Goal: Task Accomplishment & Management: Manage account settings

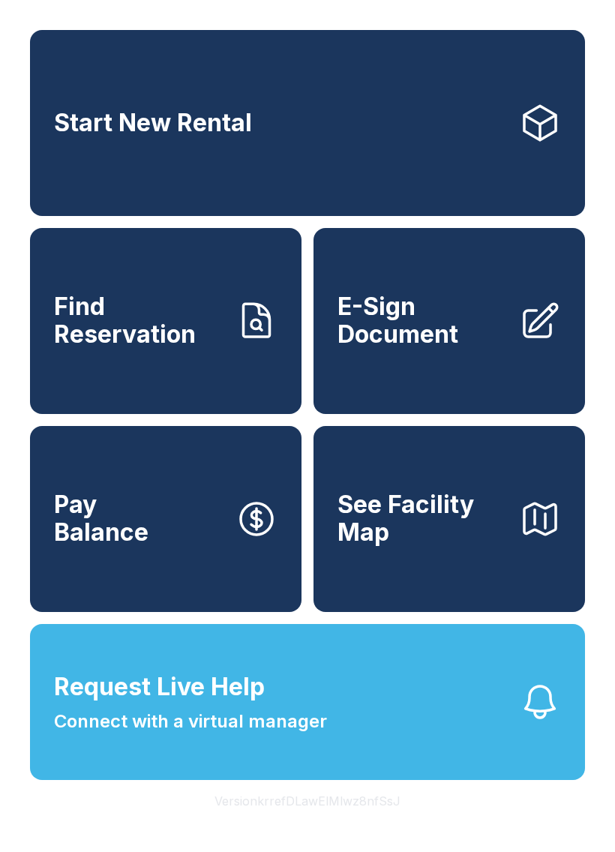
click at [445, 187] on link "Start New Rental" at bounding box center [307, 123] width 555 height 186
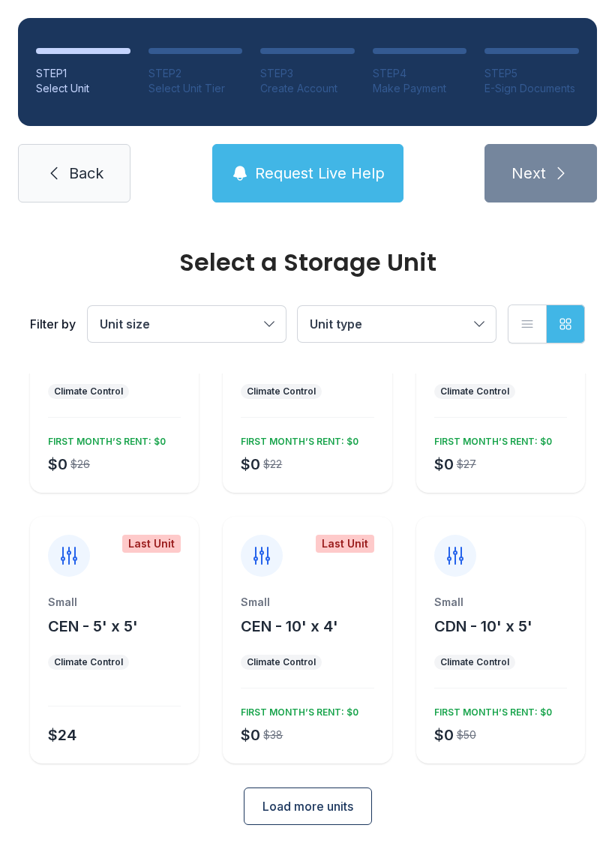
click at [355, 801] on button "Load more units" at bounding box center [308, 805] width 128 height 37
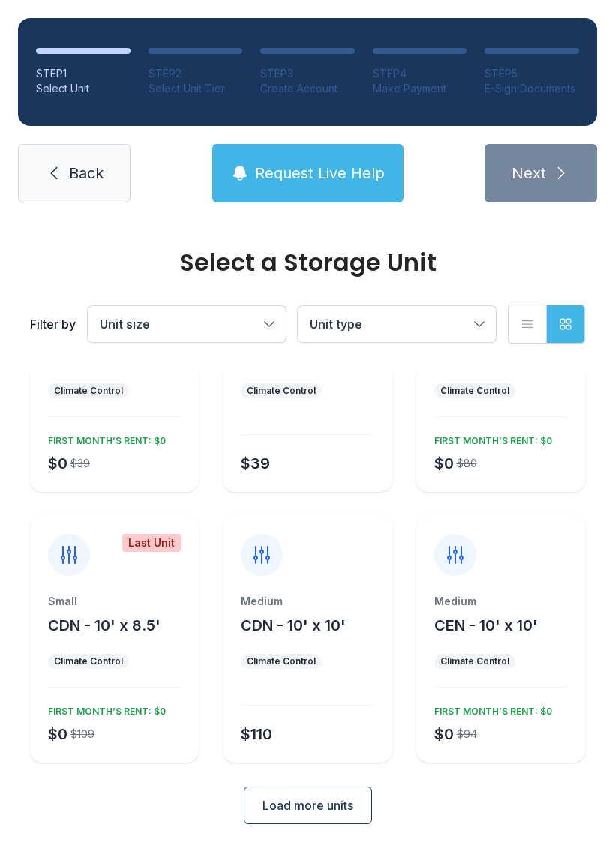
scroll to position [672, 0]
click at [350, 801] on span "Load more units" at bounding box center [307, 806] width 91 height 18
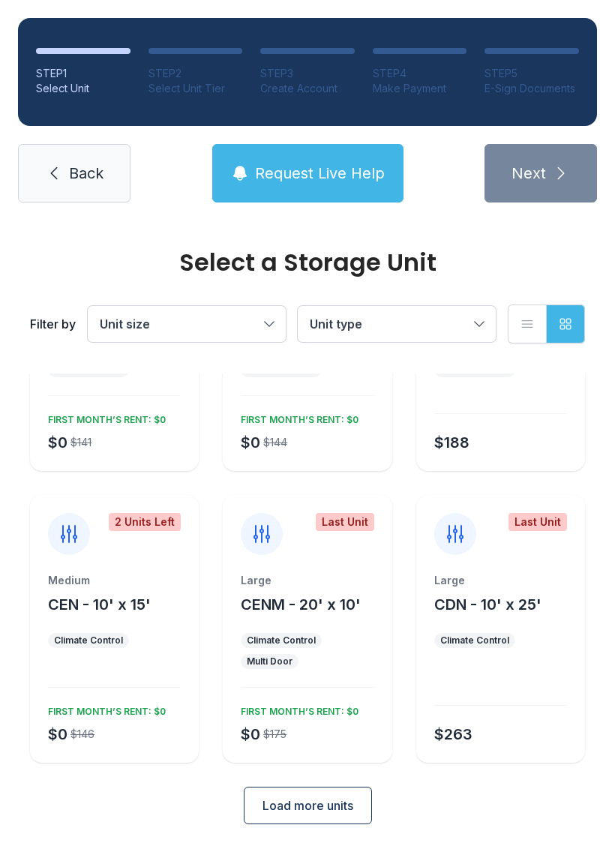
scroll to position [1234, 0]
click at [343, 792] on button "Load more units" at bounding box center [308, 805] width 128 height 37
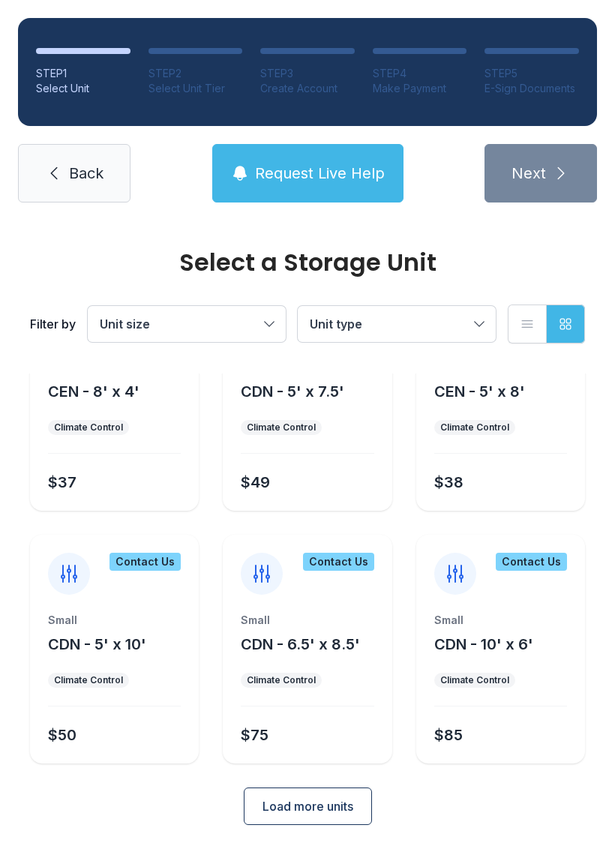
click at [349, 790] on button "Load more units" at bounding box center [308, 805] width 128 height 37
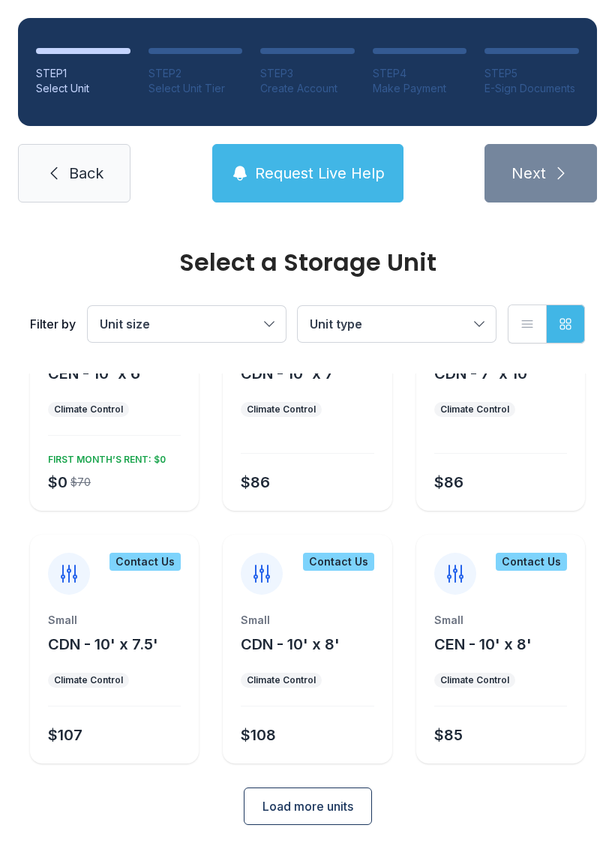
click at [340, 793] on button "Load more units" at bounding box center [308, 805] width 128 height 37
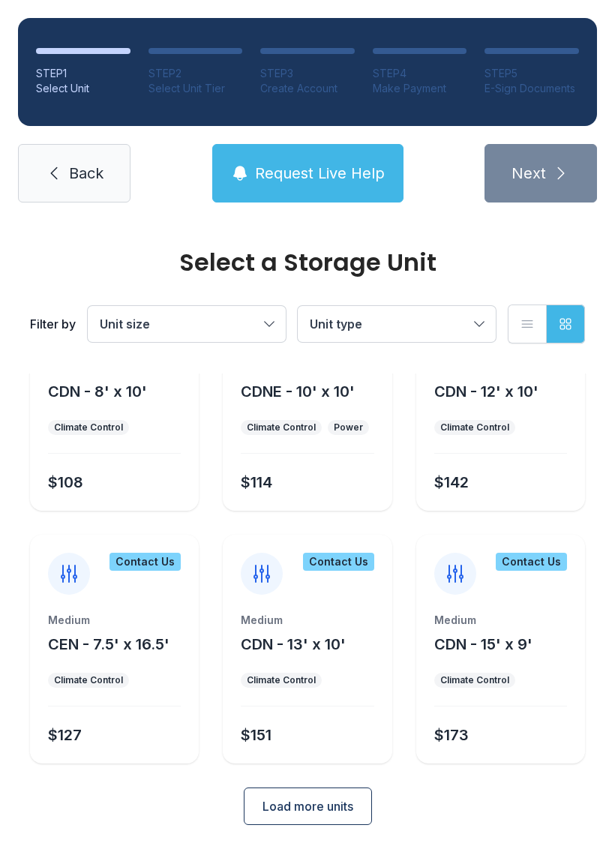
click at [341, 801] on span "Load more units" at bounding box center [307, 806] width 91 height 18
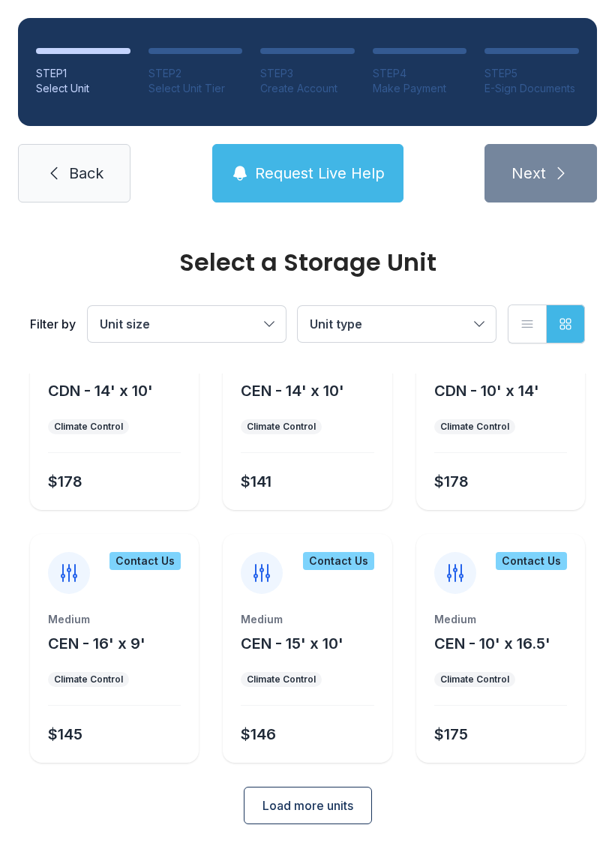
scroll to position [3273, 0]
click at [343, 793] on button "Load more units" at bounding box center [308, 805] width 128 height 37
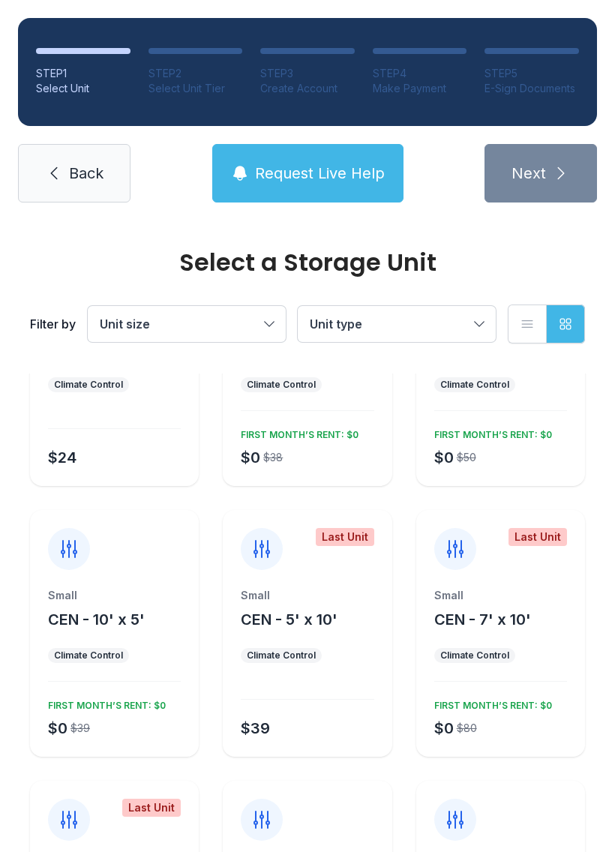
scroll to position [409, 0]
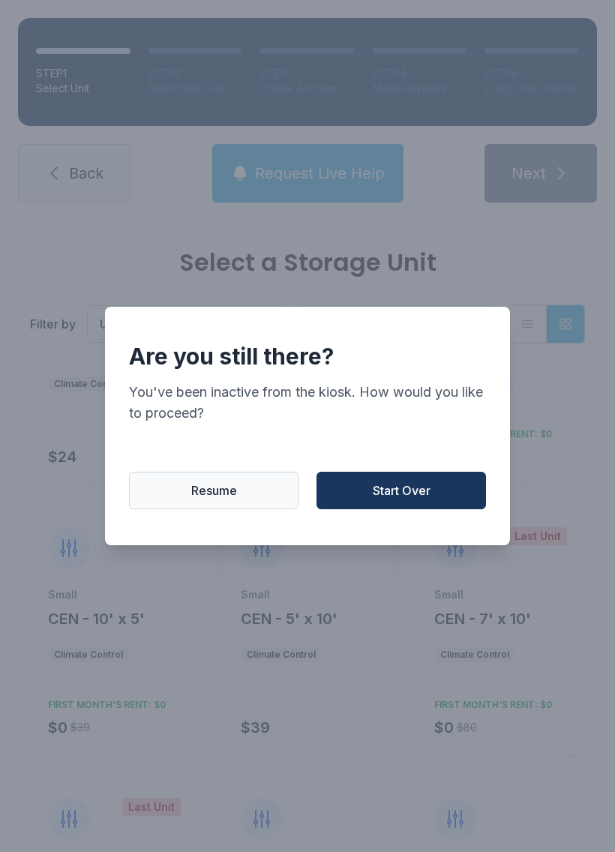
click at [229, 509] on button "Resume" at bounding box center [213, 489] width 169 height 37
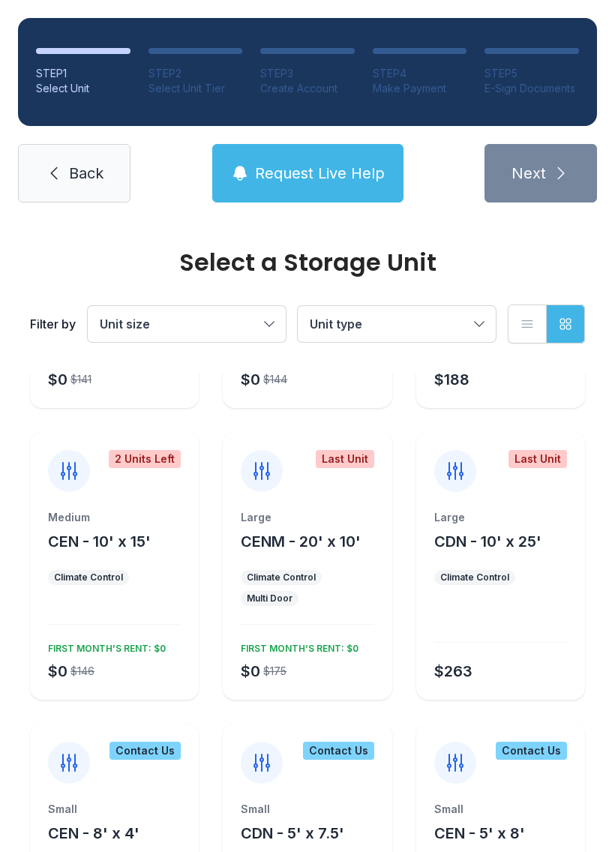
scroll to position [1298, 0]
click at [528, 612] on div at bounding box center [500, 622] width 133 height 40
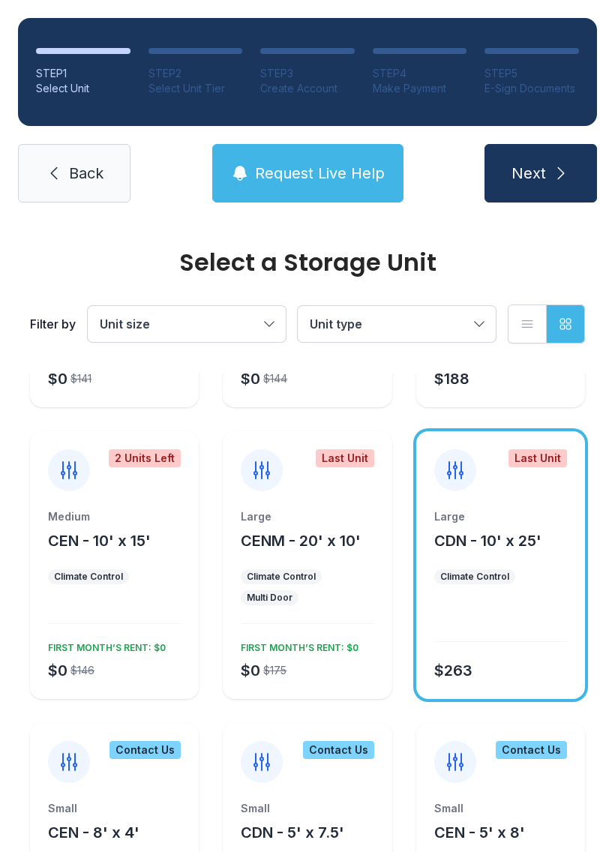
click at [536, 175] on span "Next" at bounding box center [528, 173] width 34 height 21
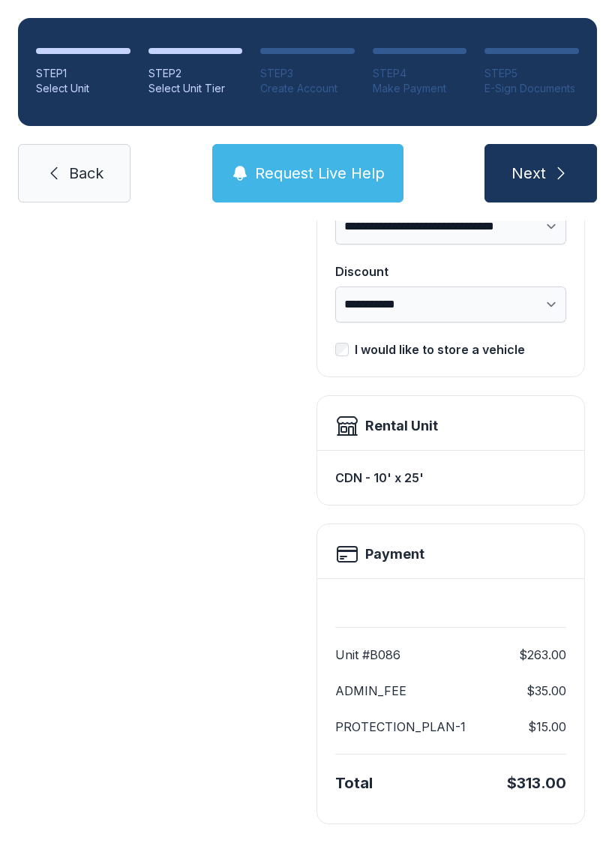
scroll to position [271, 0]
click at [88, 168] on span "Back" at bounding box center [86, 173] width 34 height 21
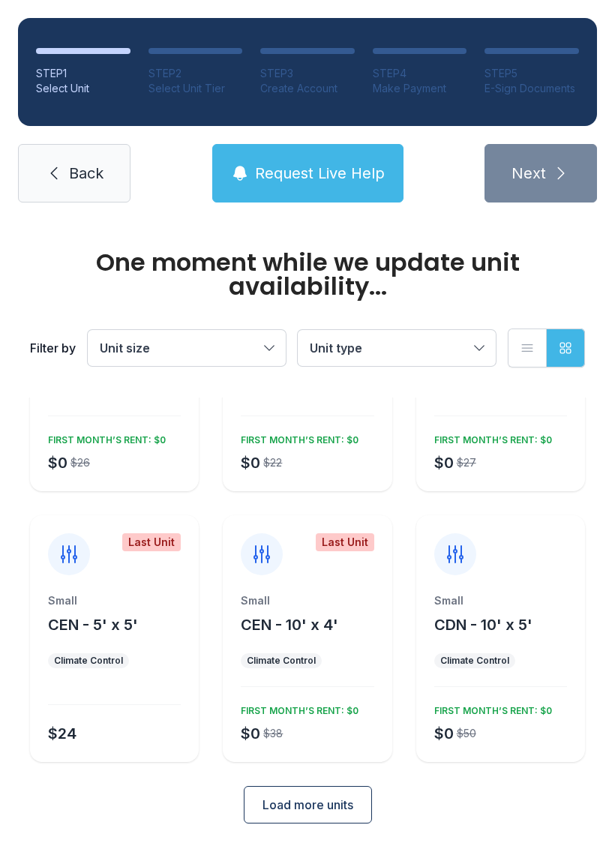
scroll to position [154, 0]
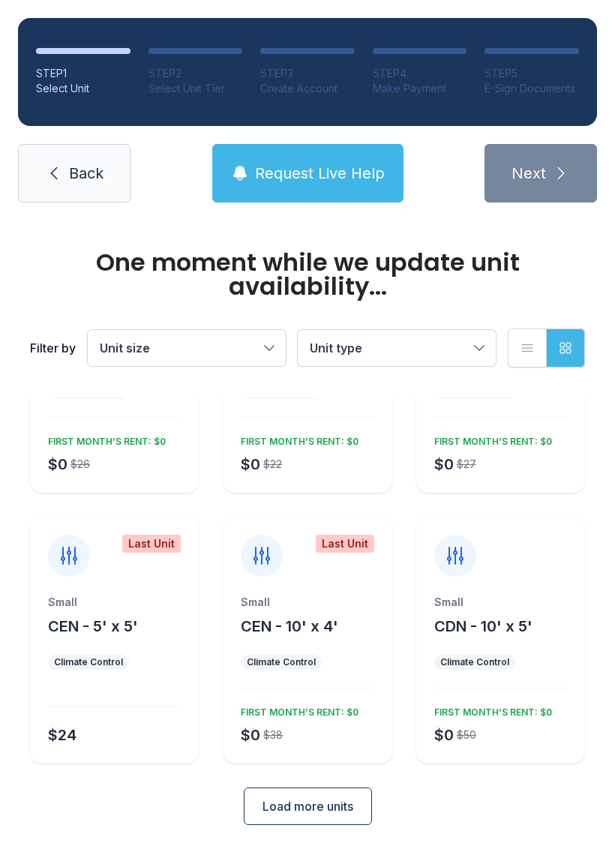
click at [294, 821] on button "Load more units" at bounding box center [308, 805] width 128 height 37
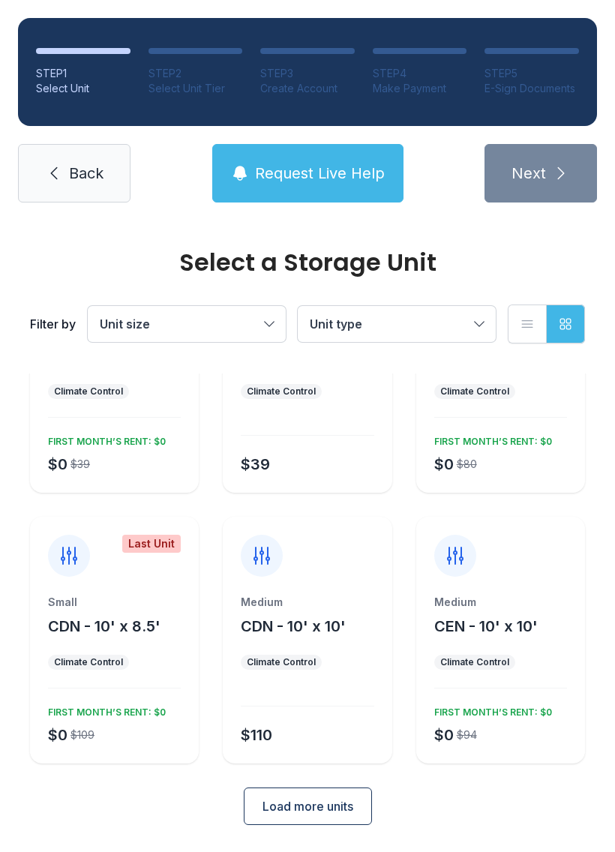
click at [293, 810] on span "Load more units" at bounding box center [307, 806] width 91 height 18
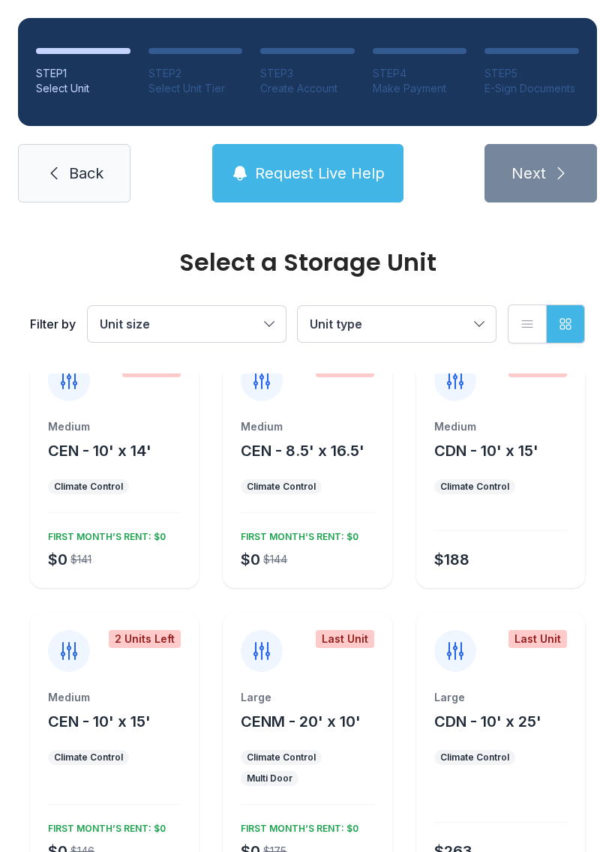
scroll to position [1129, 0]
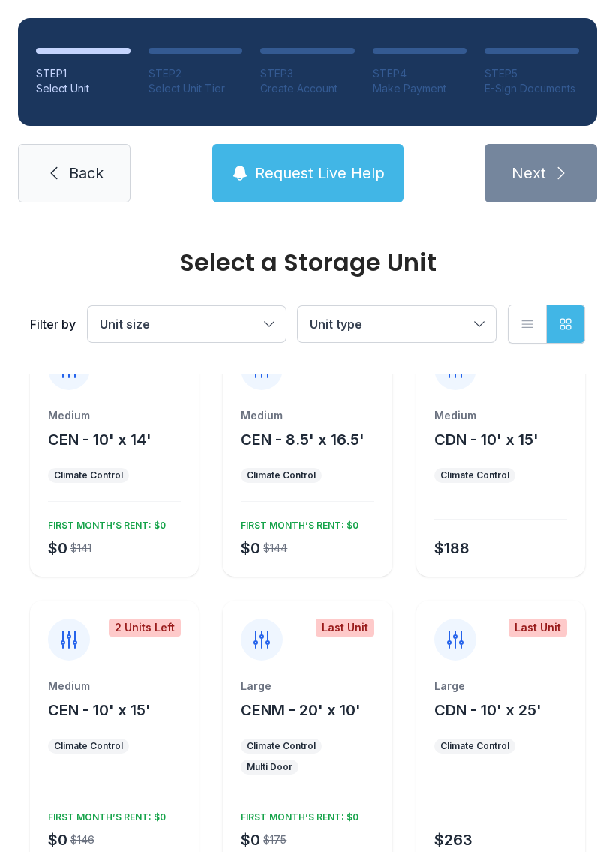
click at [175, 794] on div "Medium CEN - 10' x 15' Climate Control $0 $146 FIRST MONTH’S RENT: $0" at bounding box center [114, 773] width 169 height 190
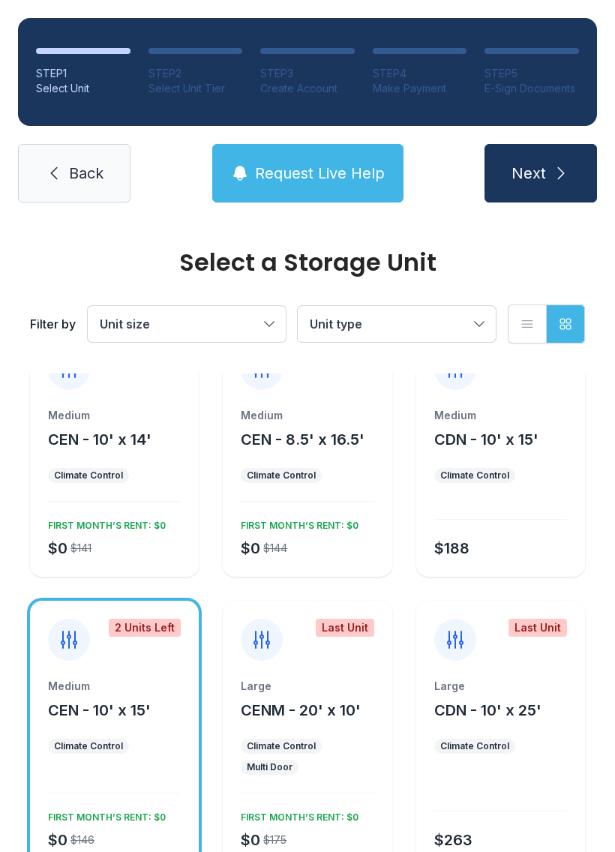
click at [548, 183] on button "Next" at bounding box center [540, 173] width 112 height 58
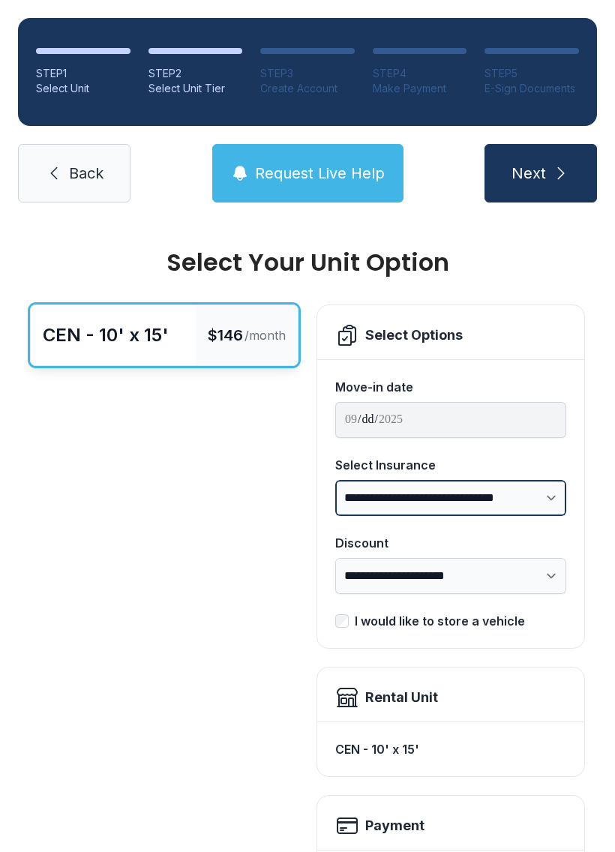
click at [549, 497] on select "**********" at bounding box center [450, 498] width 231 height 36
click at [85, 175] on span "Back" at bounding box center [86, 173] width 34 height 21
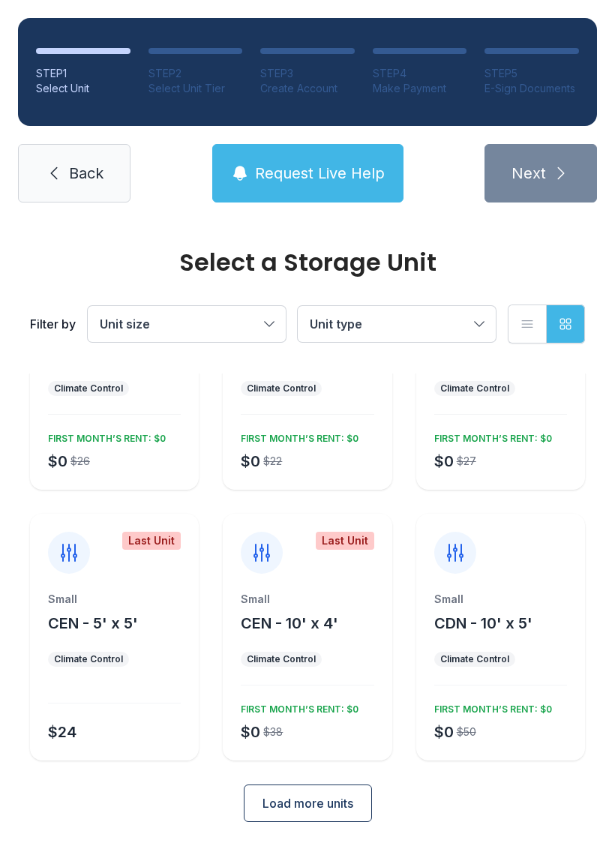
scroll to position [130, 0]
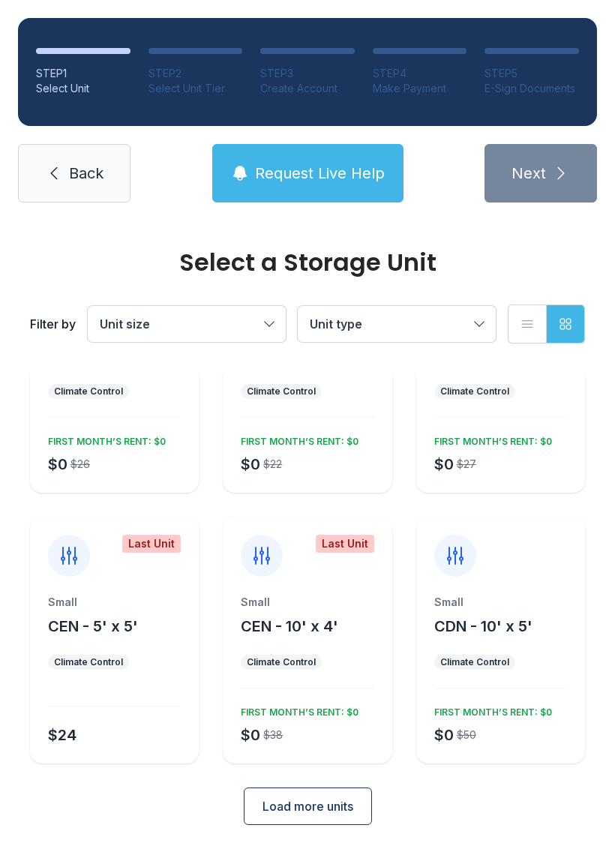
click at [322, 816] on button "Load more units" at bounding box center [308, 805] width 128 height 37
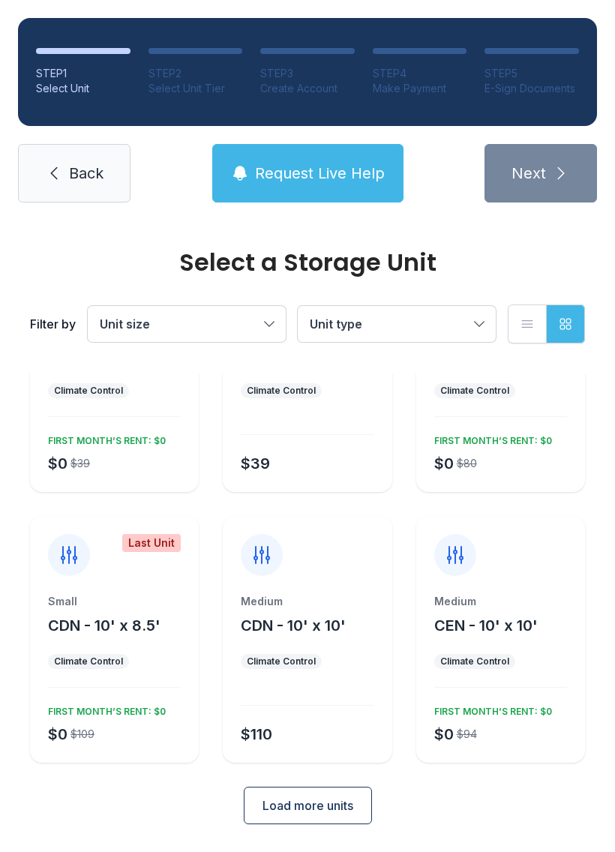
scroll to position [672, 0]
click at [289, 797] on span "Load more units" at bounding box center [307, 806] width 91 height 18
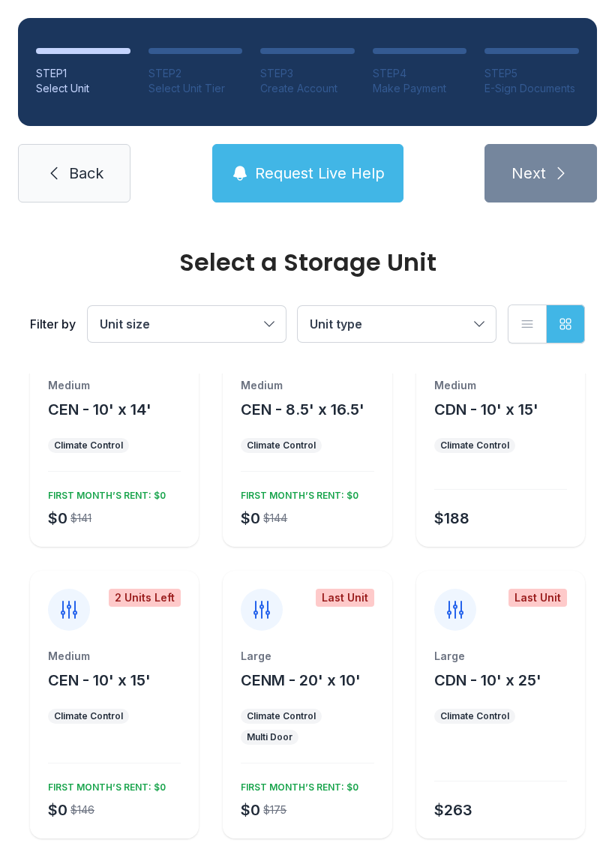
scroll to position [1165, 0]
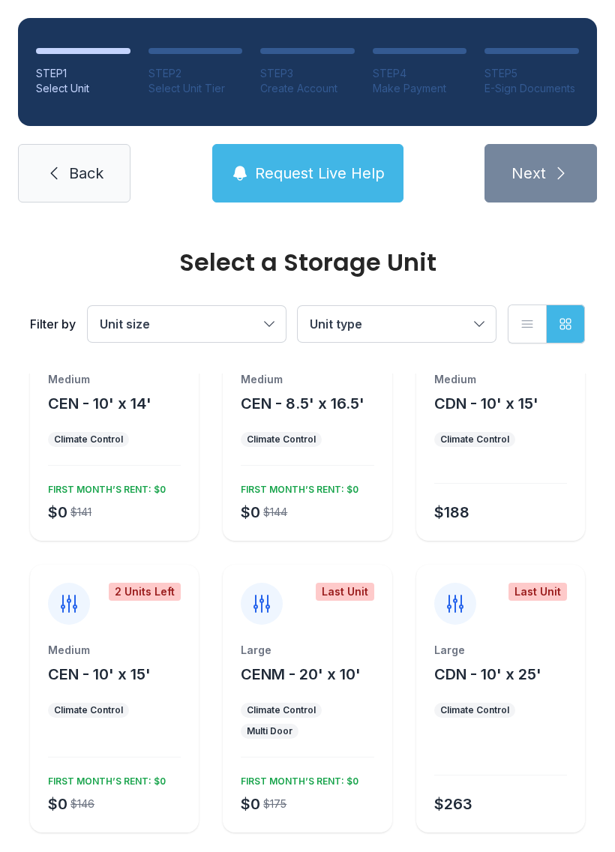
click at [123, 786] on div "FIRST MONTH’S RENT: $0" at bounding box center [104, 778] width 124 height 18
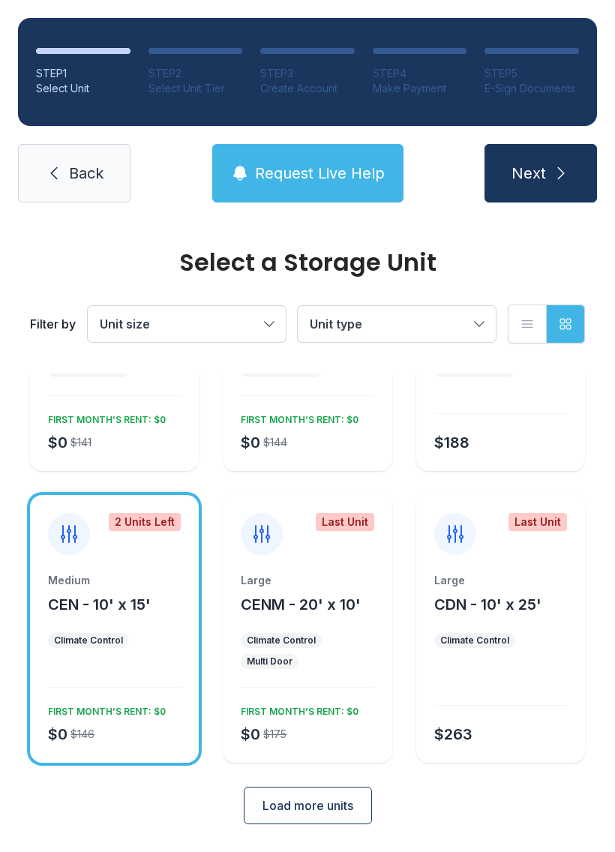
scroll to position [1234, 0]
click at [283, 810] on span "Load more units" at bounding box center [307, 806] width 91 height 18
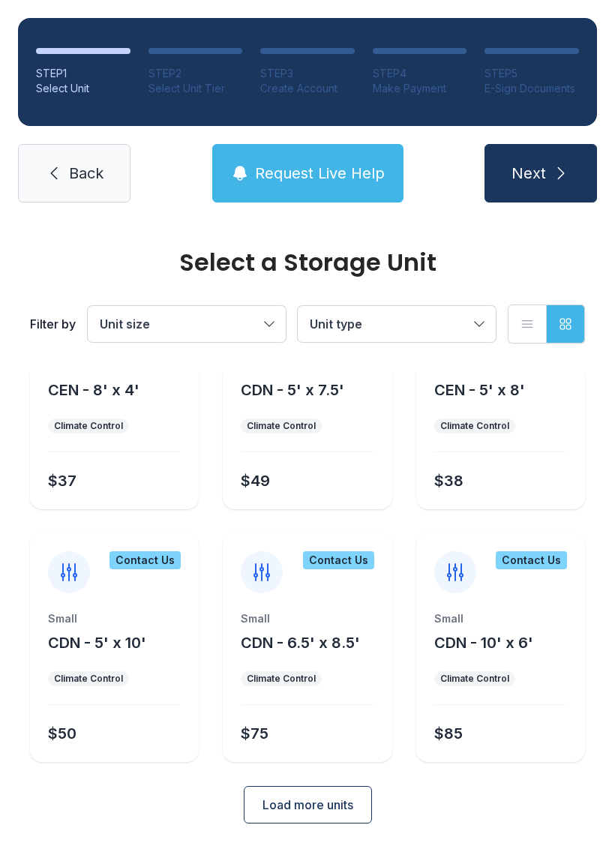
scroll to position [1739, 0]
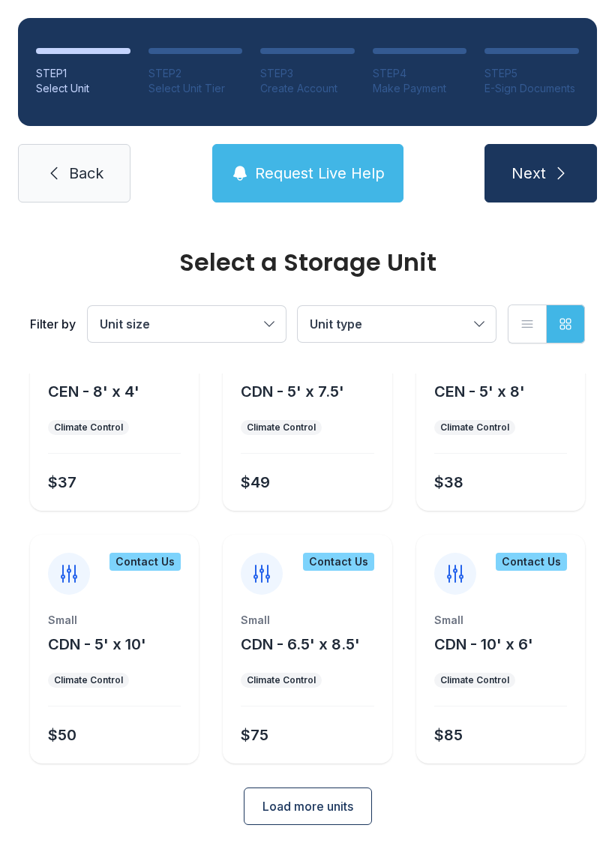
click at [93, 171] on span "Back" at bounding box center [86, 173] width 34 height 21
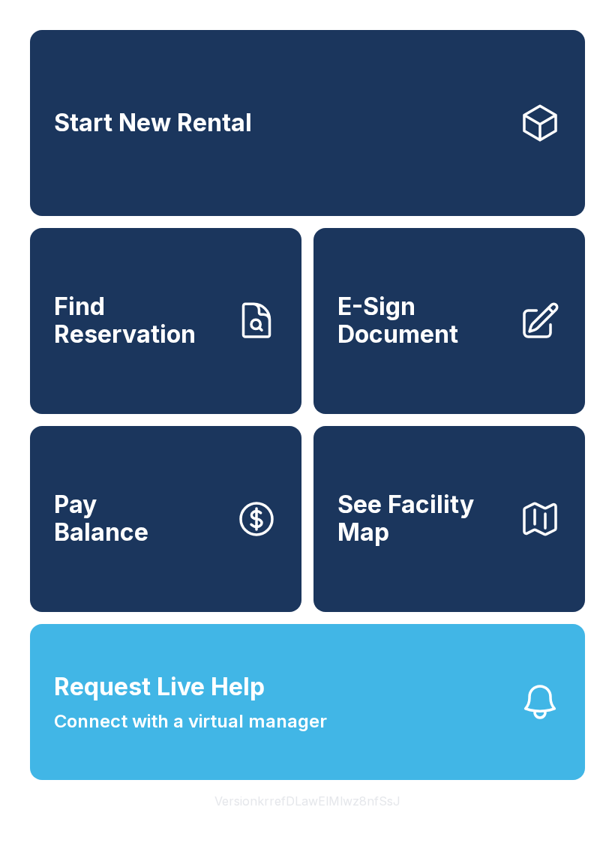
click at [500, 612] on button "See Facility Map" at bounding box center [448, 519] width 271 height 186
click at [188, 585] on button "Pay Balance" at bounding box center [165, 519] width 271 height 186
click at [483, 329] on span "E-Sign Document" at bounding box center [421, 320] width 169 height 55
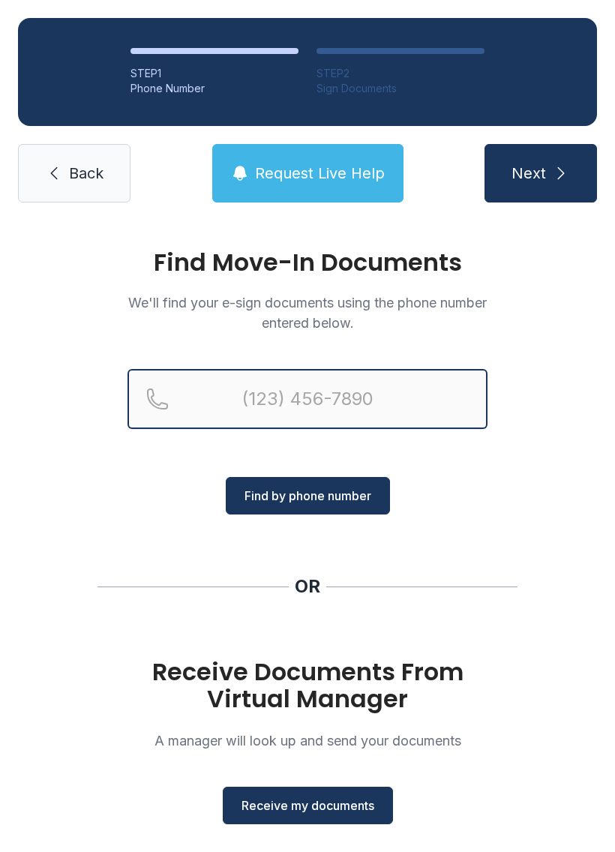
click at [394, 395] on input "Reservation phone number" at bounding box center [307, 399] width 360 height 60
type input "[PHONE_NUMBER]"
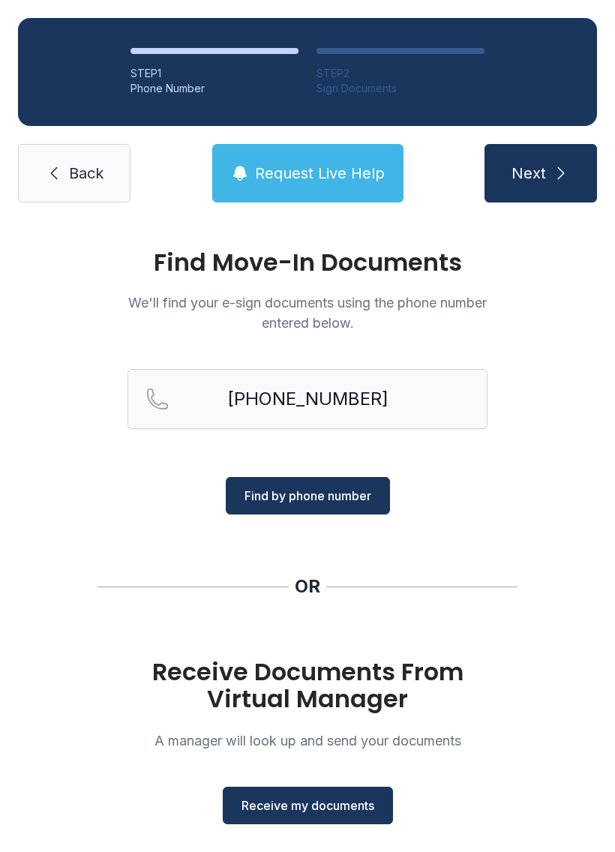
click at [340, 504] on button "Find by phone number" at bounding box center [308, 495] width 164 height 37
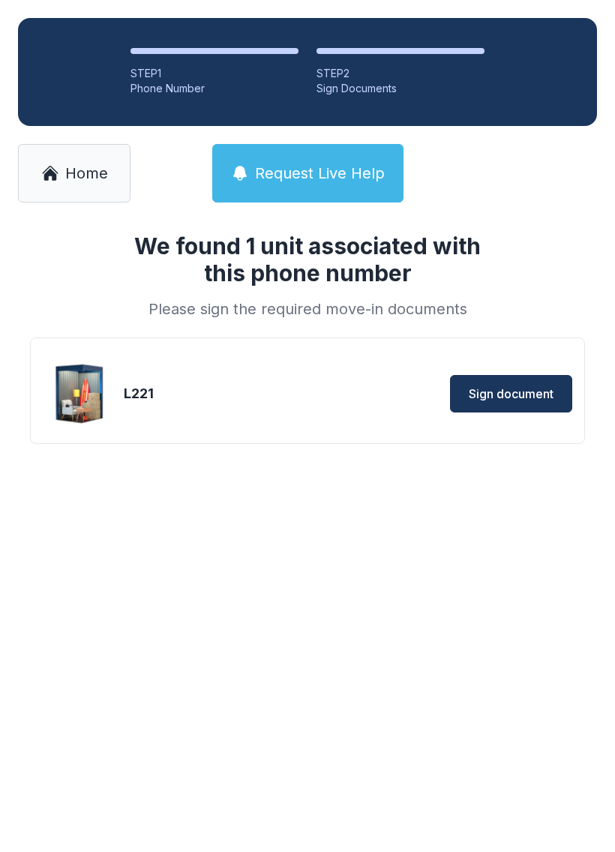
click at [523, 385] on span "Sign document" at bounding box center [510, 394] width 85 height 18
click at [82, 168] on span "Home" at bounding box center [86, 173] width 43 height 21
